Goal: Task Accomplishment & Management: Manage account settings

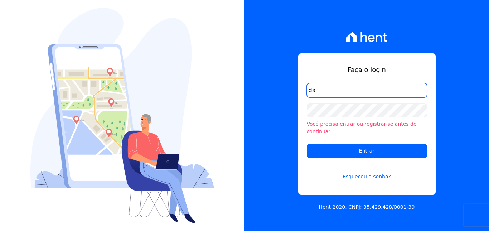
type input "[EMAIL_ADDRESS][DOMAIN_NAME]"
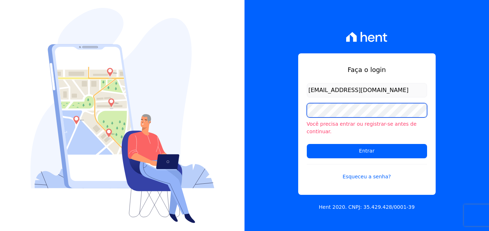
click at [307, 144] on input "Entrar" at bounding box center [367, 151] width 120 height 14
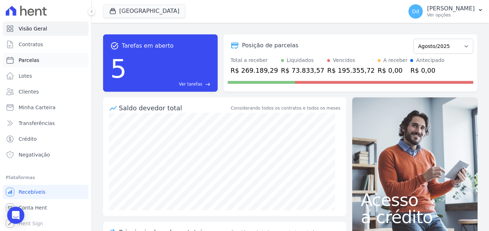
click at [26, 63] on span "Parcelas" at bounding box center [29, 60] width 21 height 7
select select
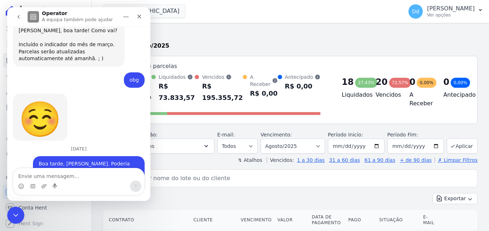
scroll to position [6885, 0]
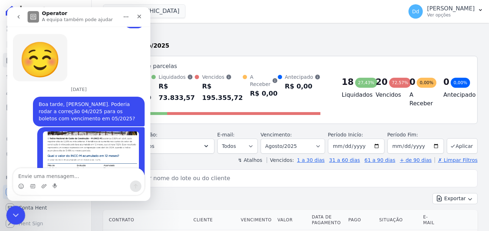
click at [14, 212] on icon "Fechar mensagem da Intercom" at bounding box center [14, 214] width 9 height 9
